Goal: Information Seeking & Learning: Learn about a topic

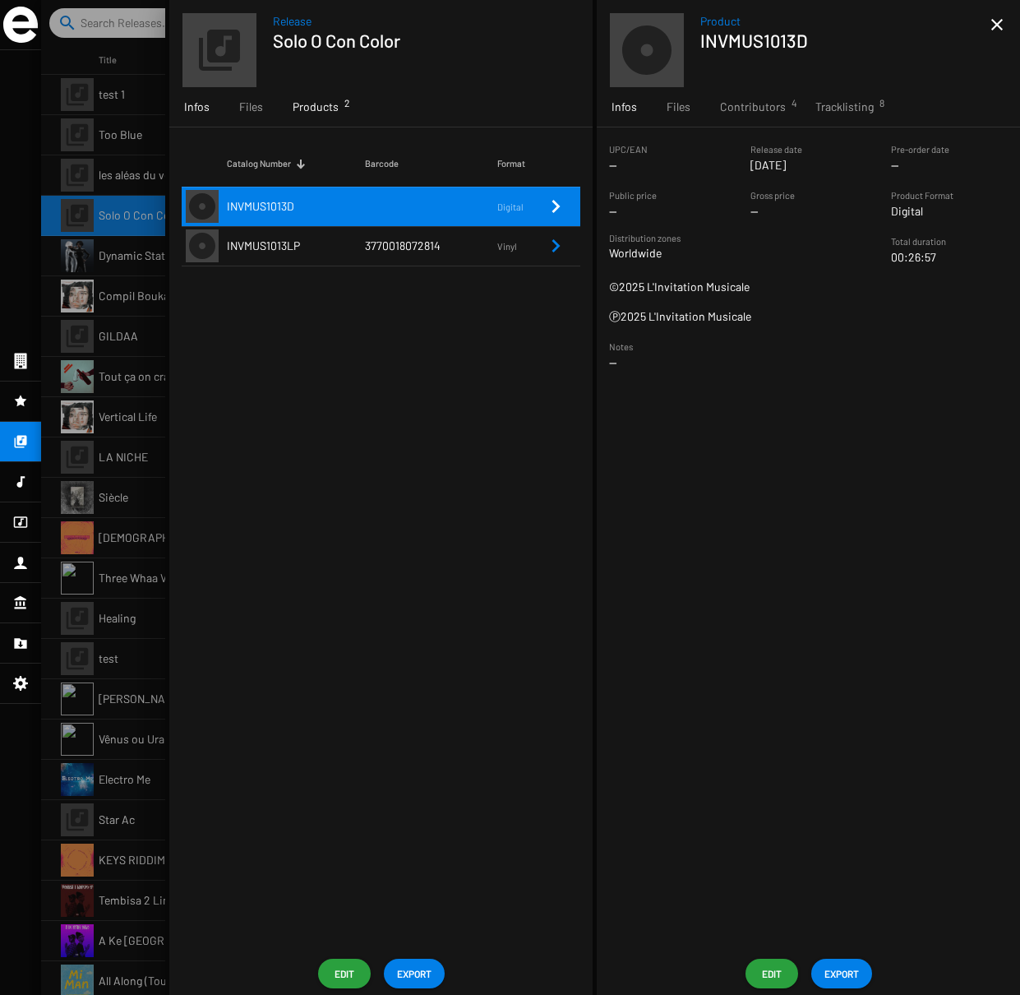
click at [195, 108] on span "Infos" at bounding box center [196, 107] width 25 height 16
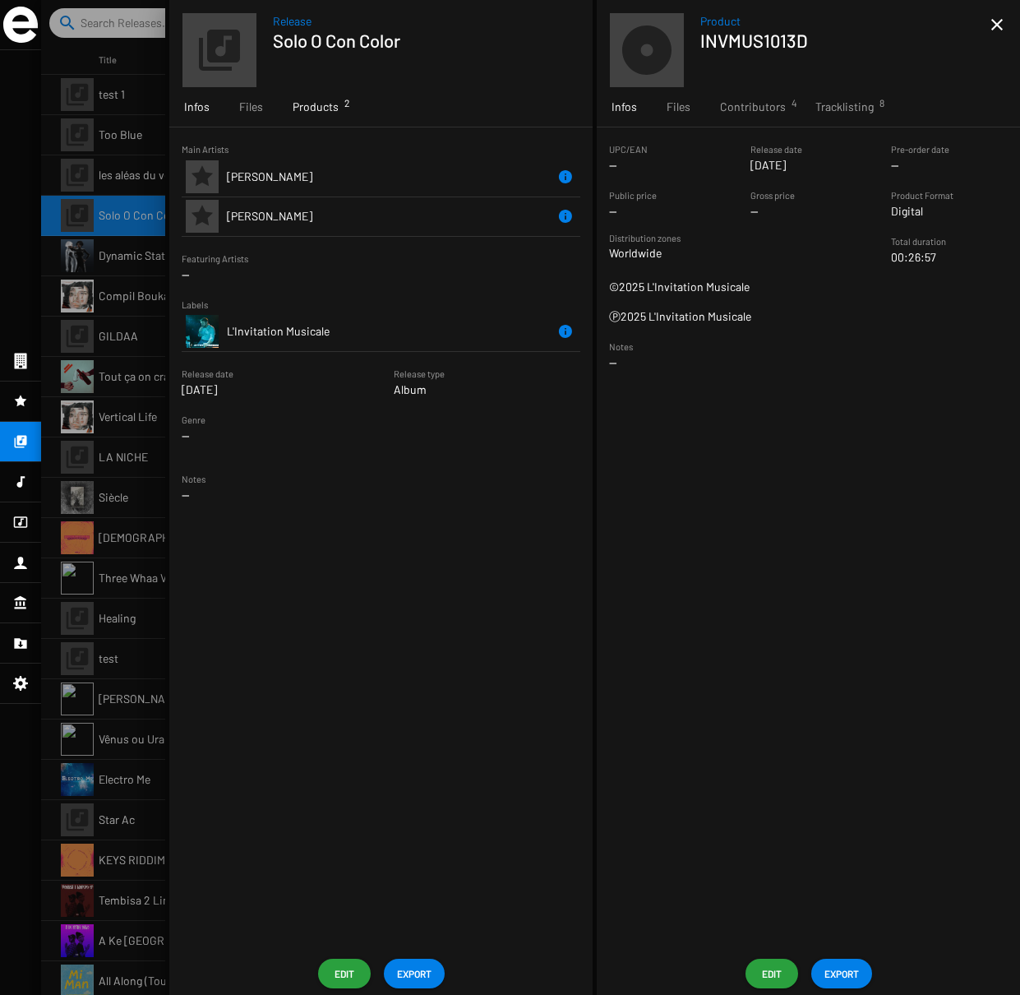
click at [303, 105] on span "Products 2" at bounding box center [316, 107] width 46 height 16
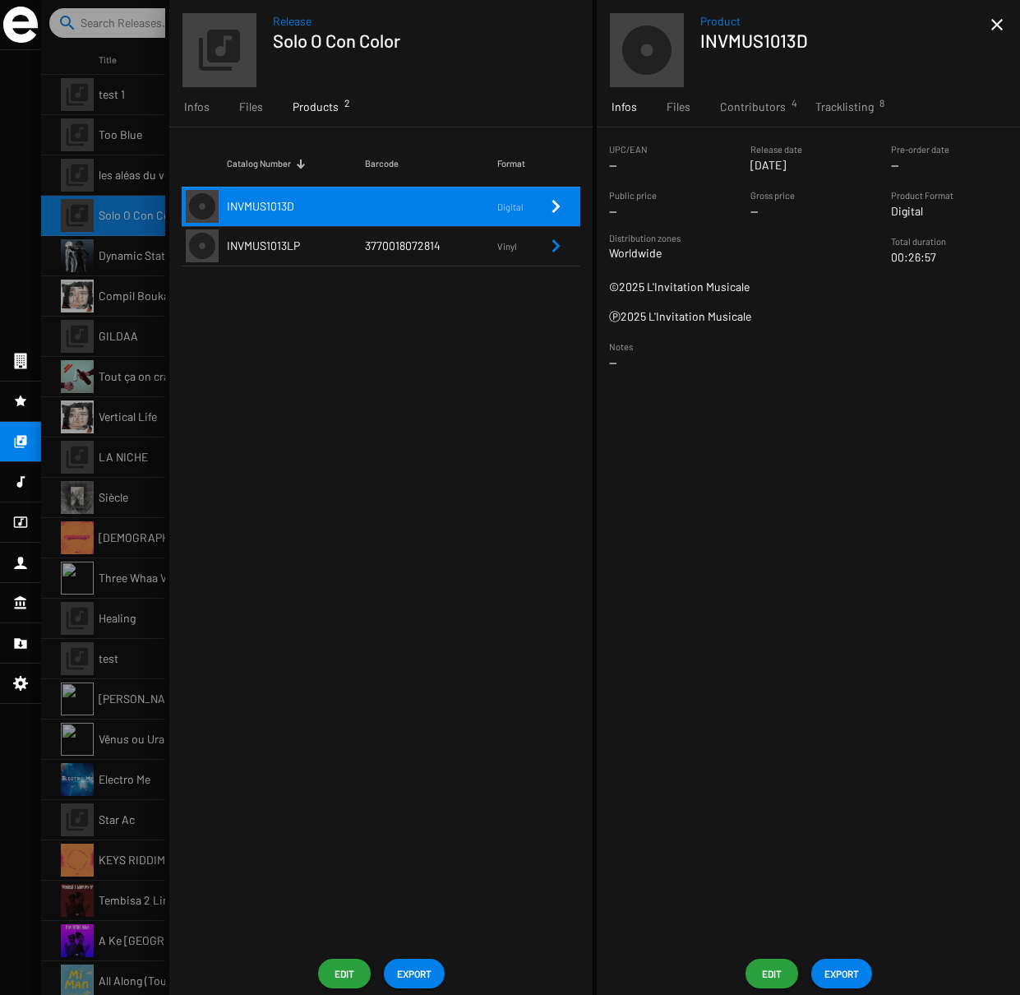
click at [308, 204] on td "INVMUS1013D" at bounding box center [296, 206] width 138 height 39
click at [838, 104] on span "Tracklisting 8" at bounding box center [844, 107] width 58 height 16
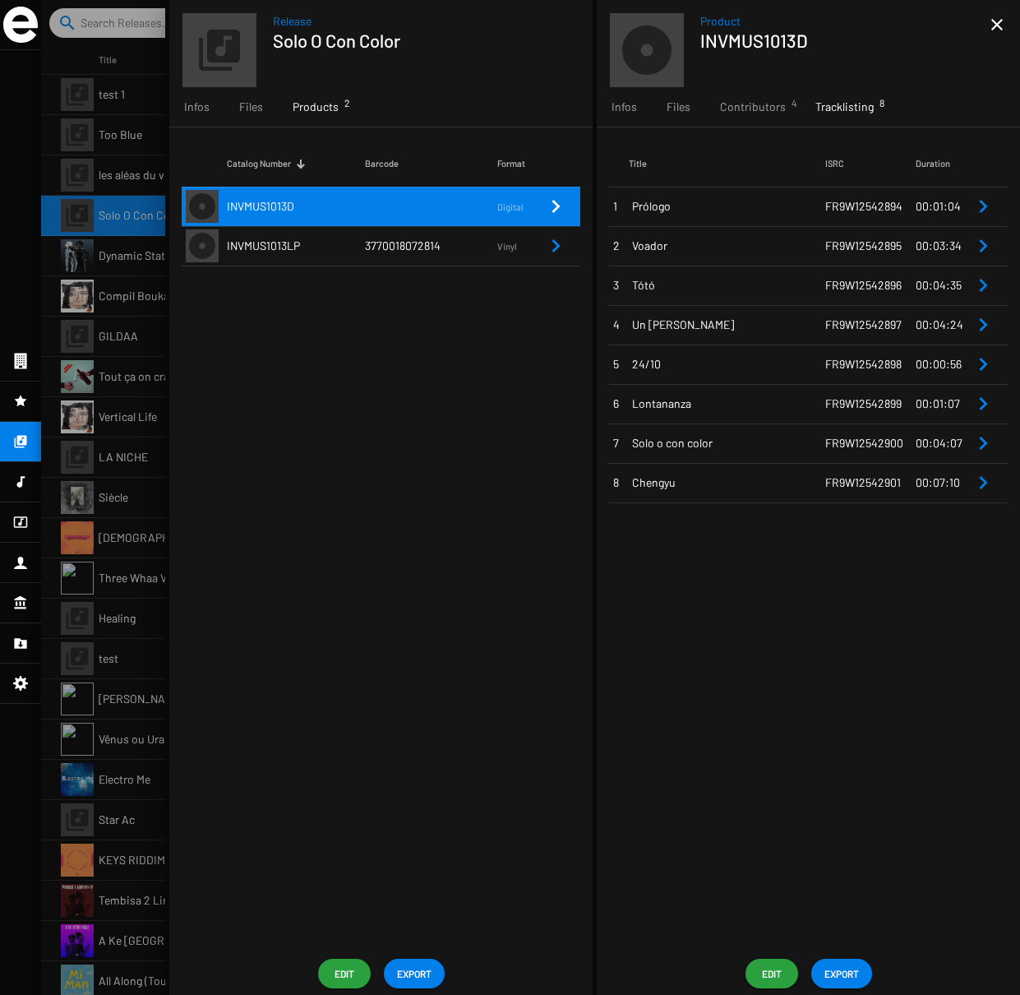
click at [100, 227] on div at bounding box center [530, 497] width 979 height 995
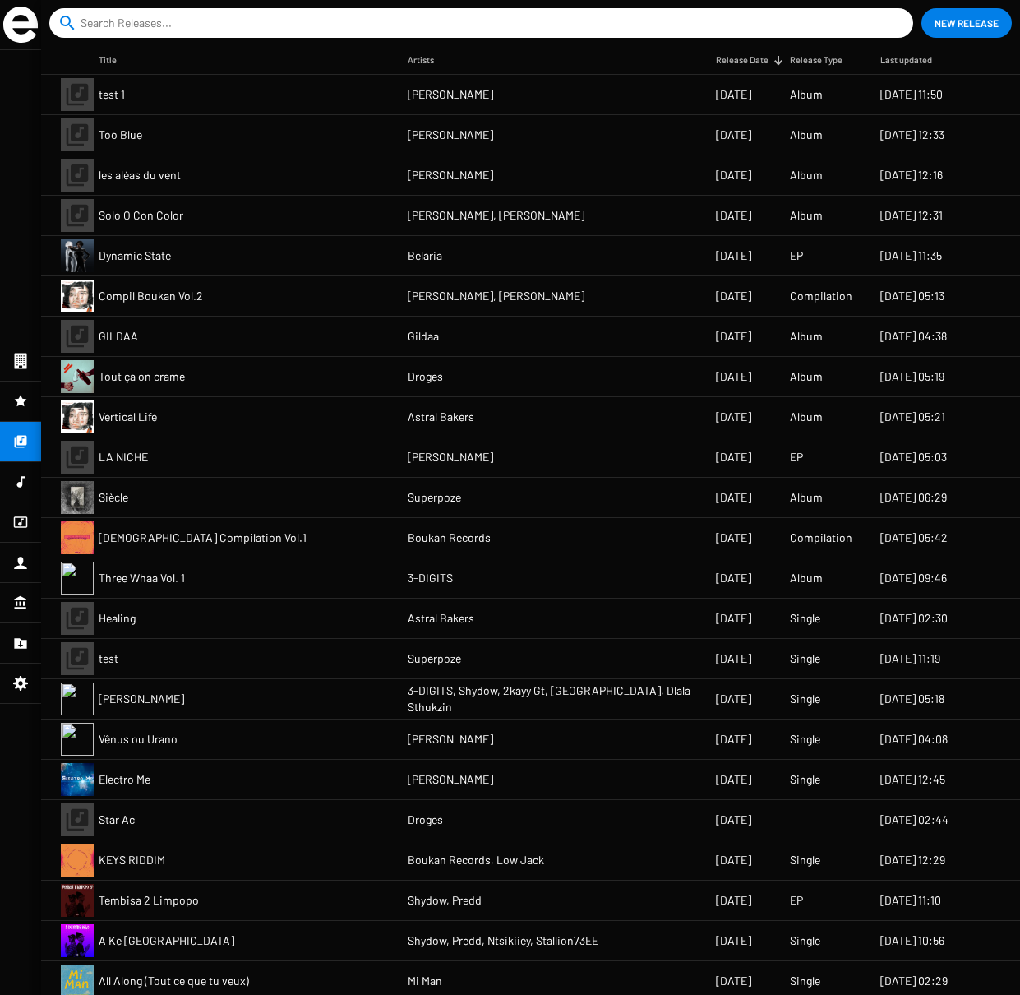
click at [23, 520] on icon at bounding box center [20, 522] width 15 height 20
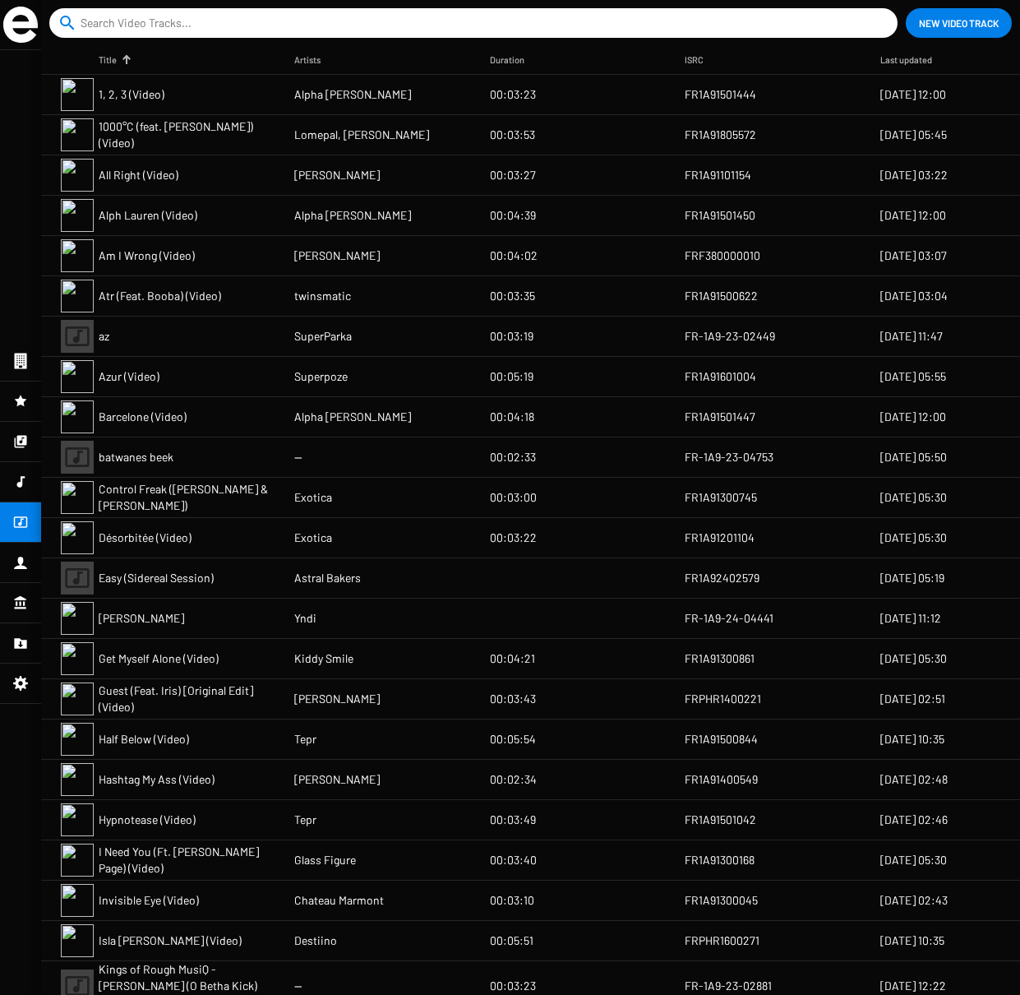
click at [191, 136] on span "1000°C (feat. [PERSON_NAME]) (Video)" at bounding box center [190, 134] width 182 height 33
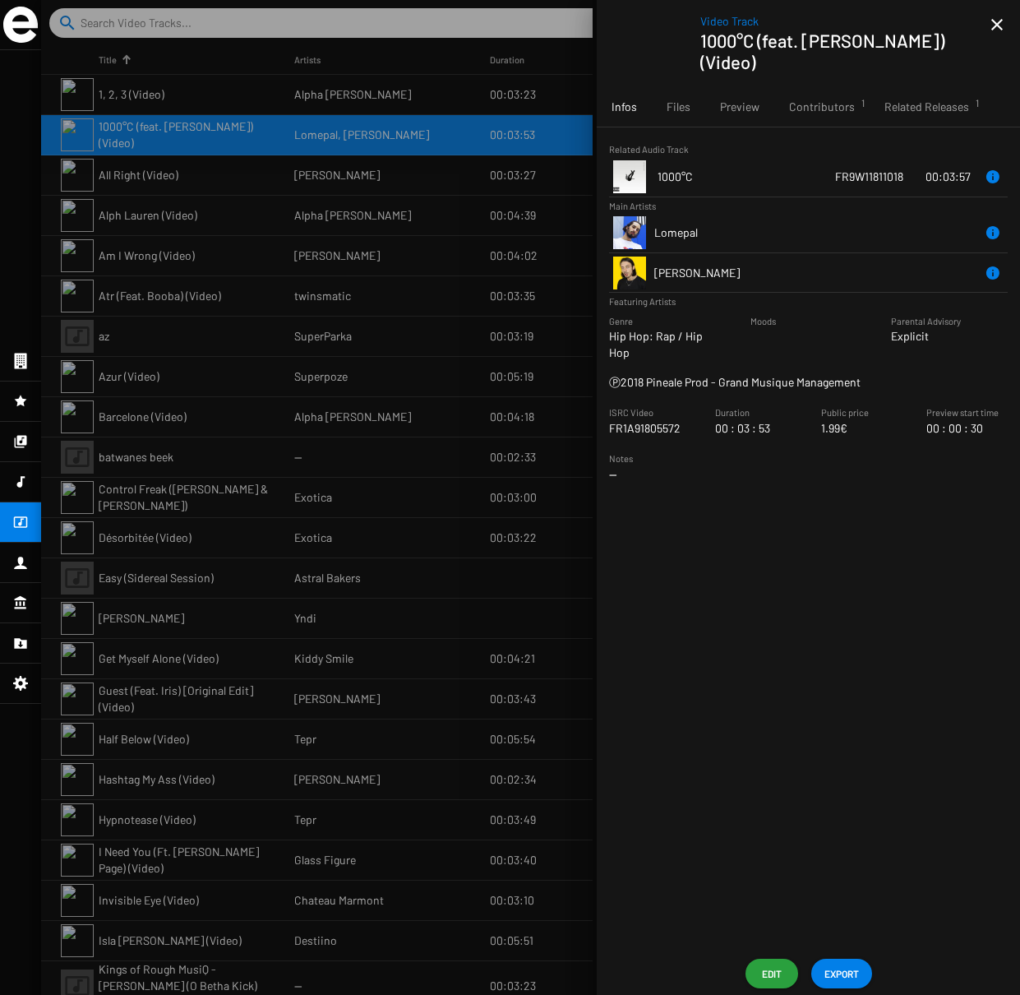
drag, startPoint x: 608, startPoint y: 149, endPoint x: 709, endPoint y: 151, distance: 101.1
click at [709, 151] on div "Related Audio Track 1000°C FR9W11811018 00:03:57 Main Artists Lomepal [PERSON_N…" at bounding box center [808, 266] width 423 height 250
copy small "Related Audio Track"
